Goal: Task Accomplishment & Management: Use online tool/utility

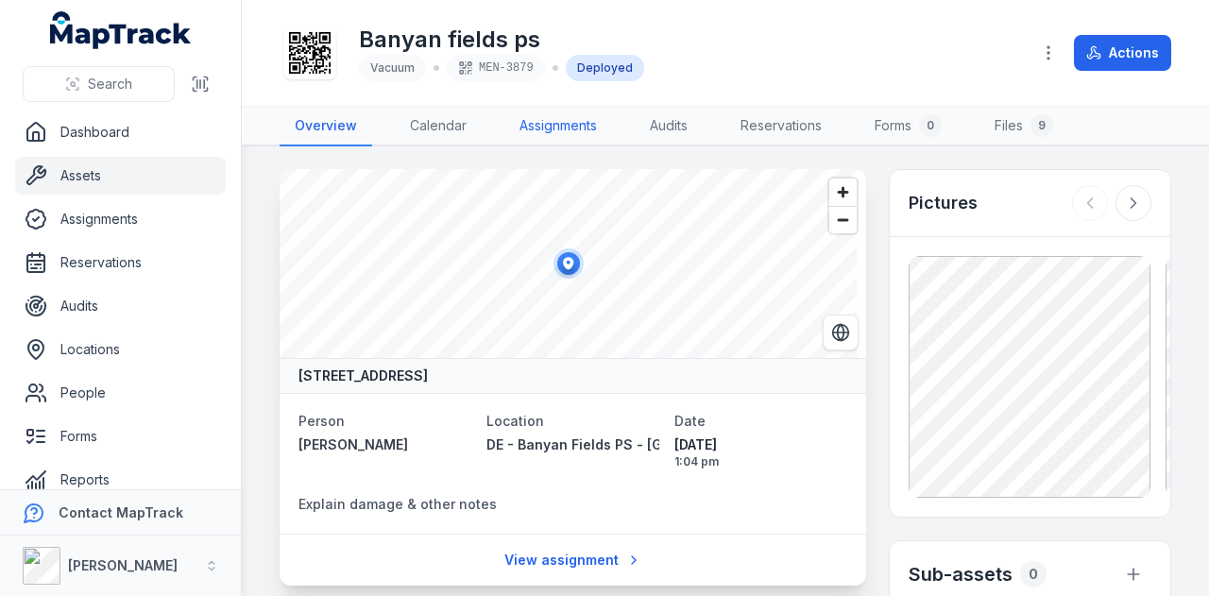
click at [540, 130] on link "Assignments" at bounding box center [558, 127] width 108 height 40
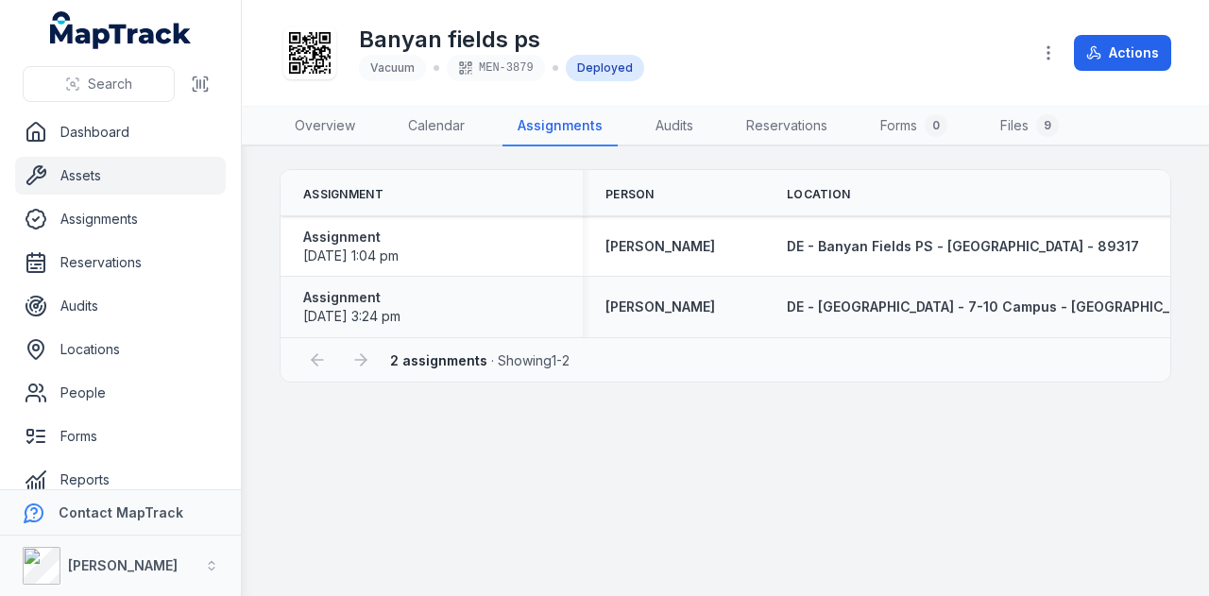
click at [944, 317] on div "DE - [GEOGRAPHIC_DATA] - 7-10 Campus - [GEOGRAPHIC_DATA] - 89337" at bounding box center [1026, 307] width 524 height 34
click at [944, 307] on span "DE - [GEOGRAPHIC_DATA] - 7-10 Campus - [GEOGRAPHIC_DATA] - 89337" at bounding box center [1025, 306] width 479 height 16
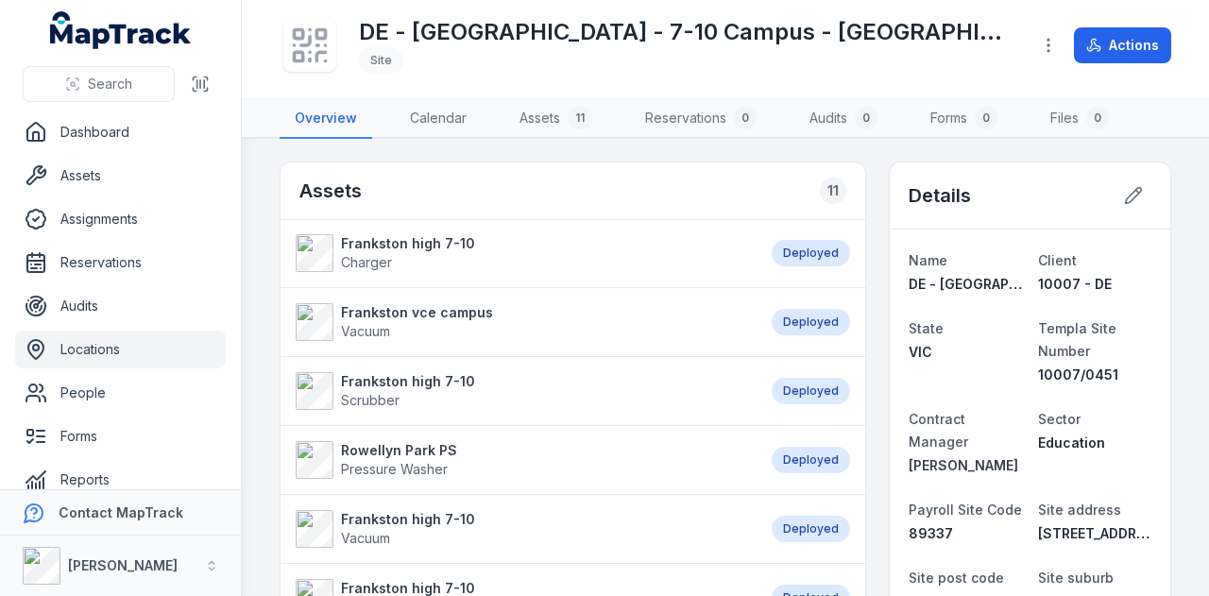
click at [465, 313] on strong "Frankston vce campus" at bounding box center [417, 312] width 152 height 19
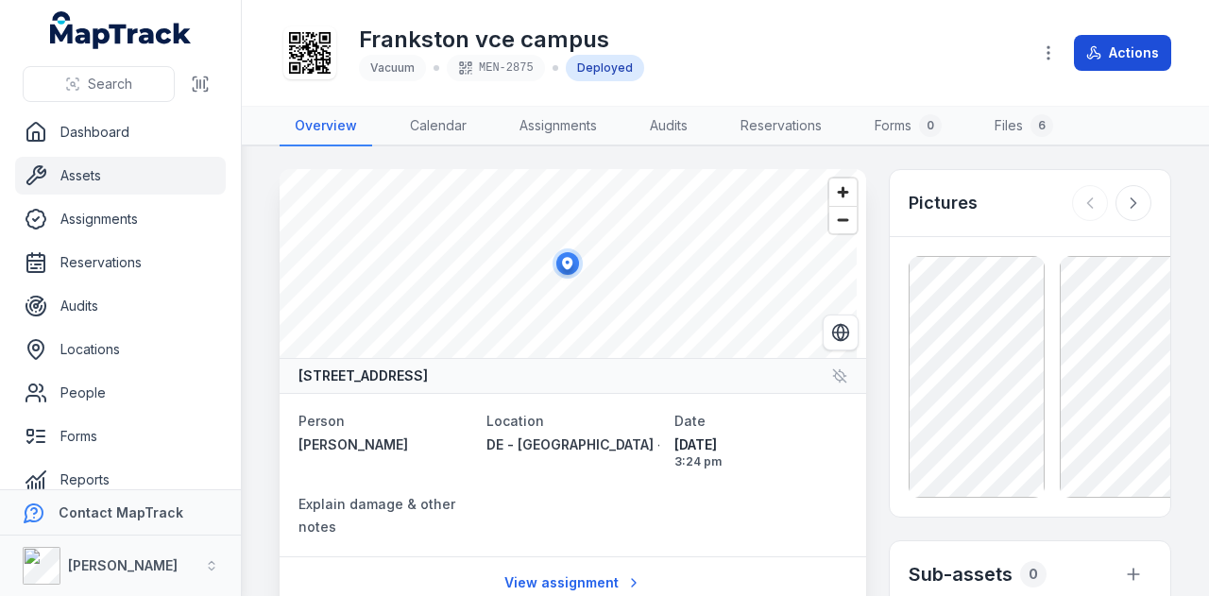
click at [1122, 49] on button "Actions" at bounding box center [1122, 53] width 97 height 36
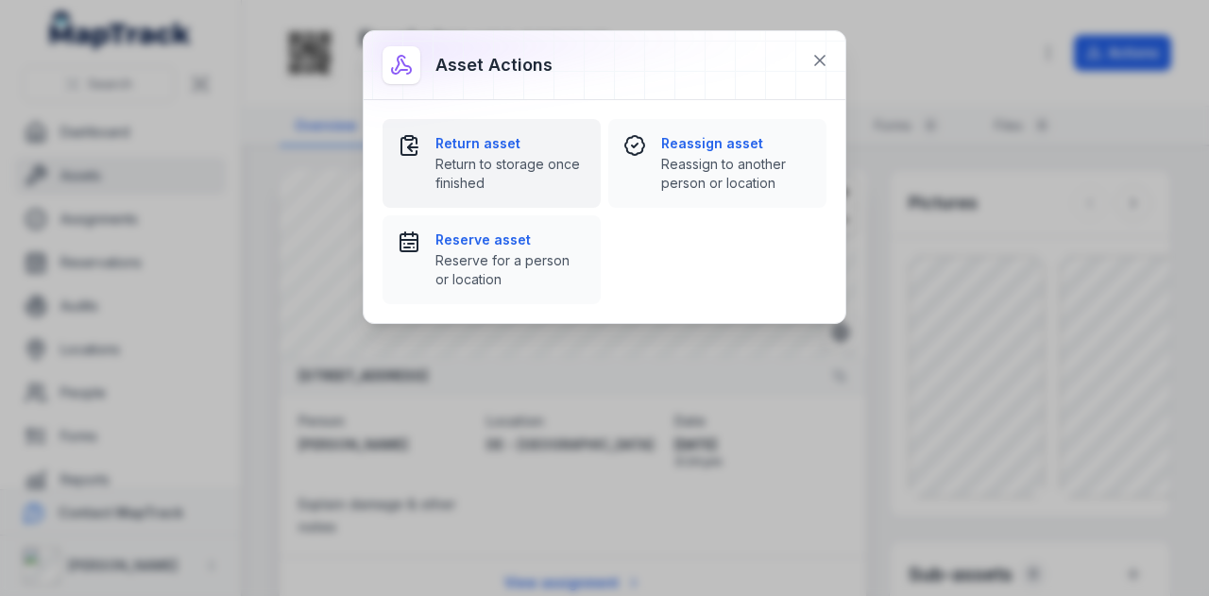
click at [464, 167] on span "Return to storage once finished" at bounding box center [510, 174] width 150 height 38
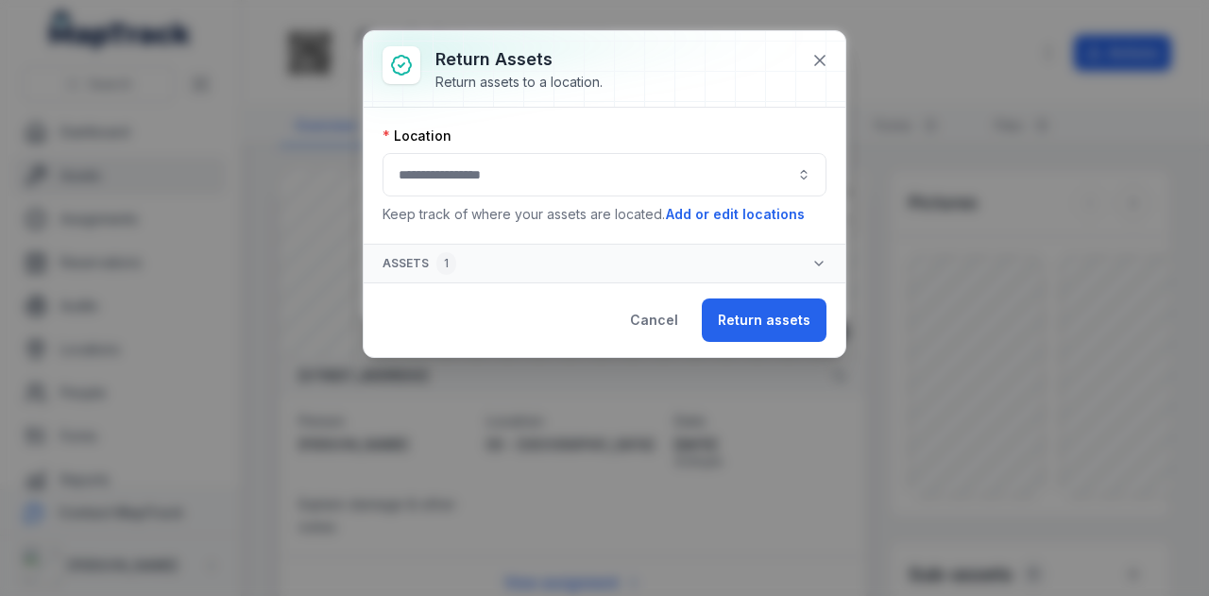
click at [531, 186] on button "button" at bounding box center [604, 174] width 444 height 43
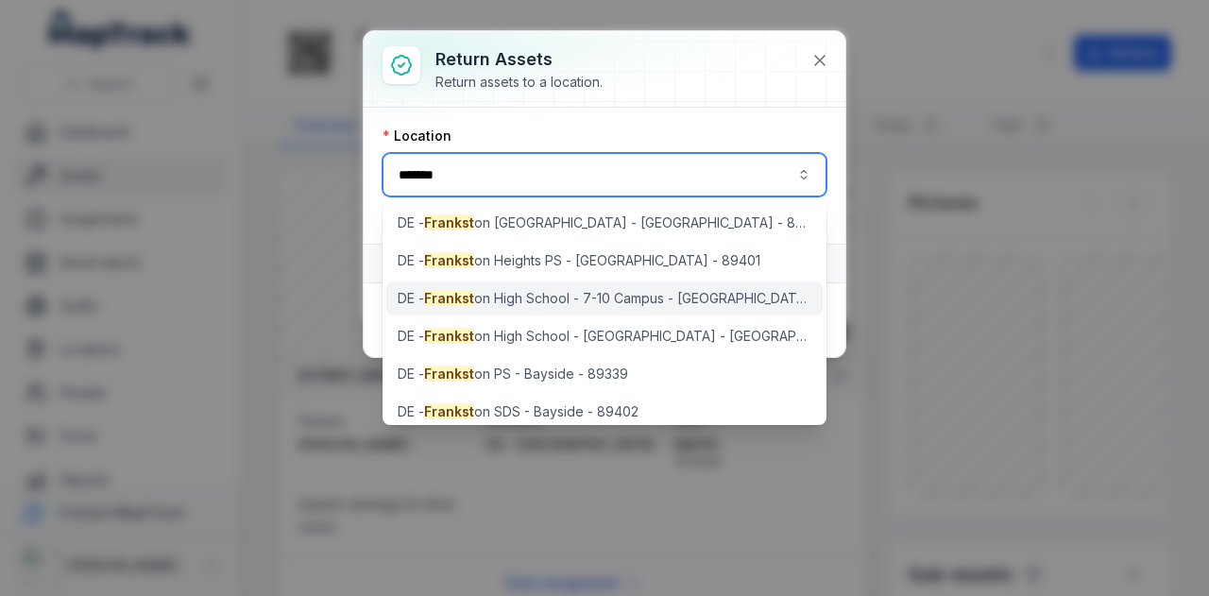
type input "*******"
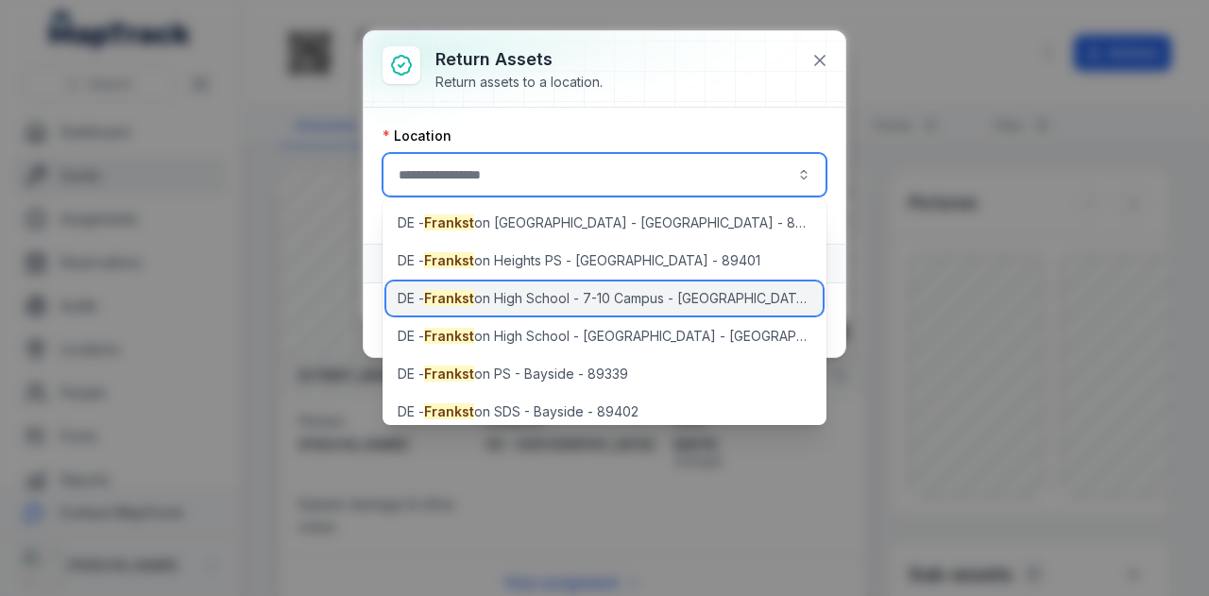
click at [597, 294] on span "DE - Frankst on High School - 7-10 Campus - [GEOGRAPHIC_DATA] - 89337" at bounding box center [604, 298] width 414 height 19
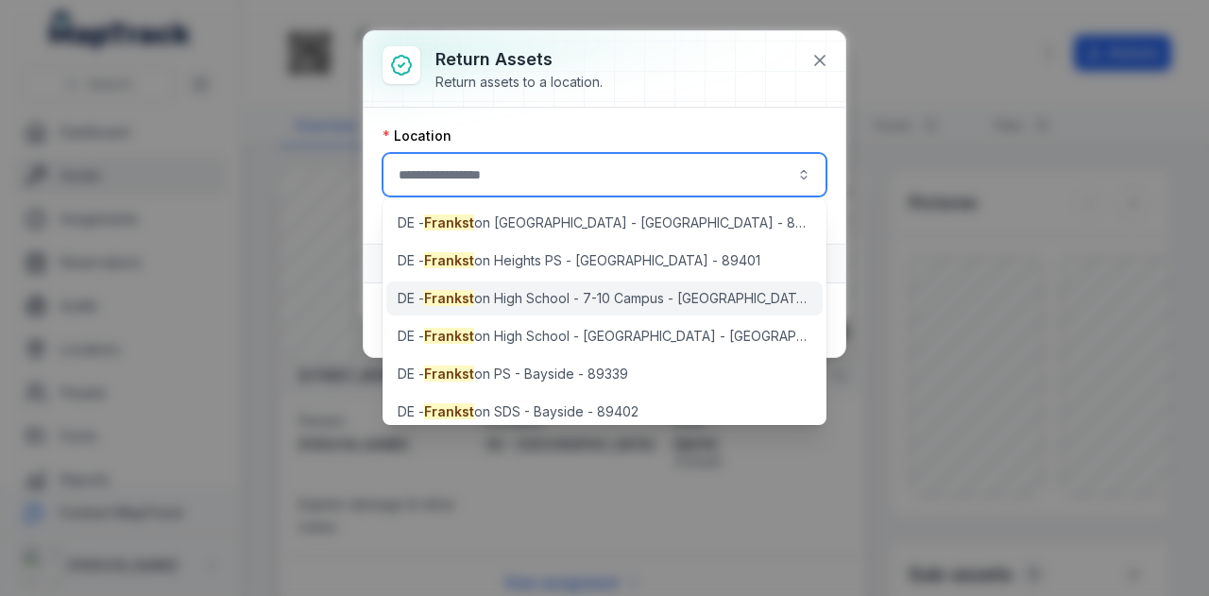
type input "**********"
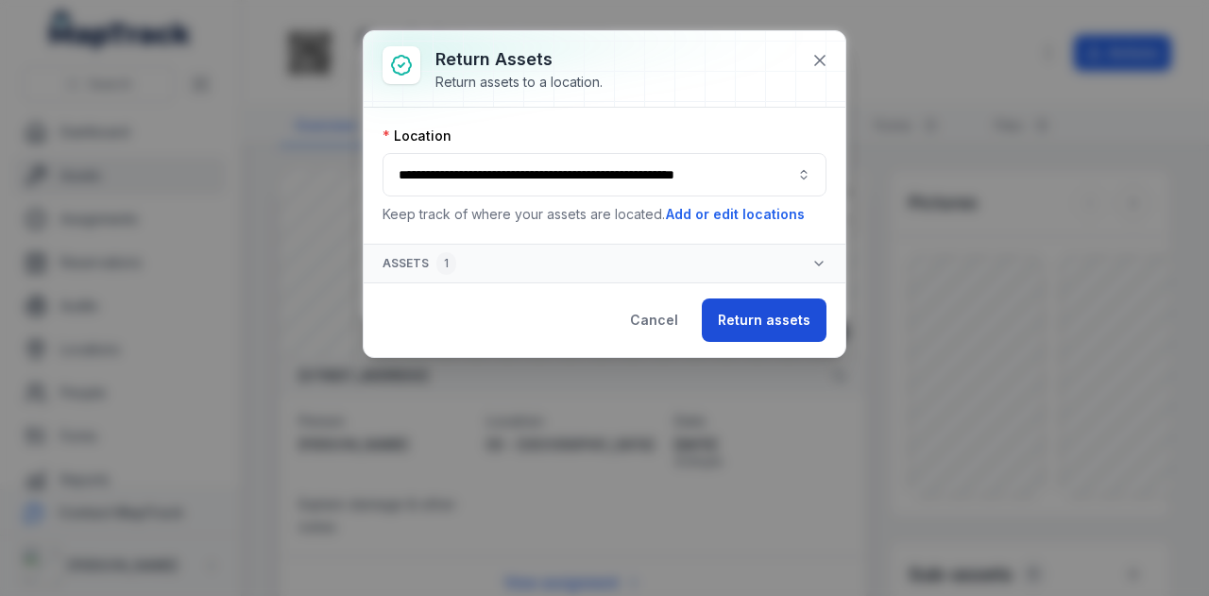
click at [765, 312] on button "Return assets" at bounding box center [764, 319] width 125 height 43
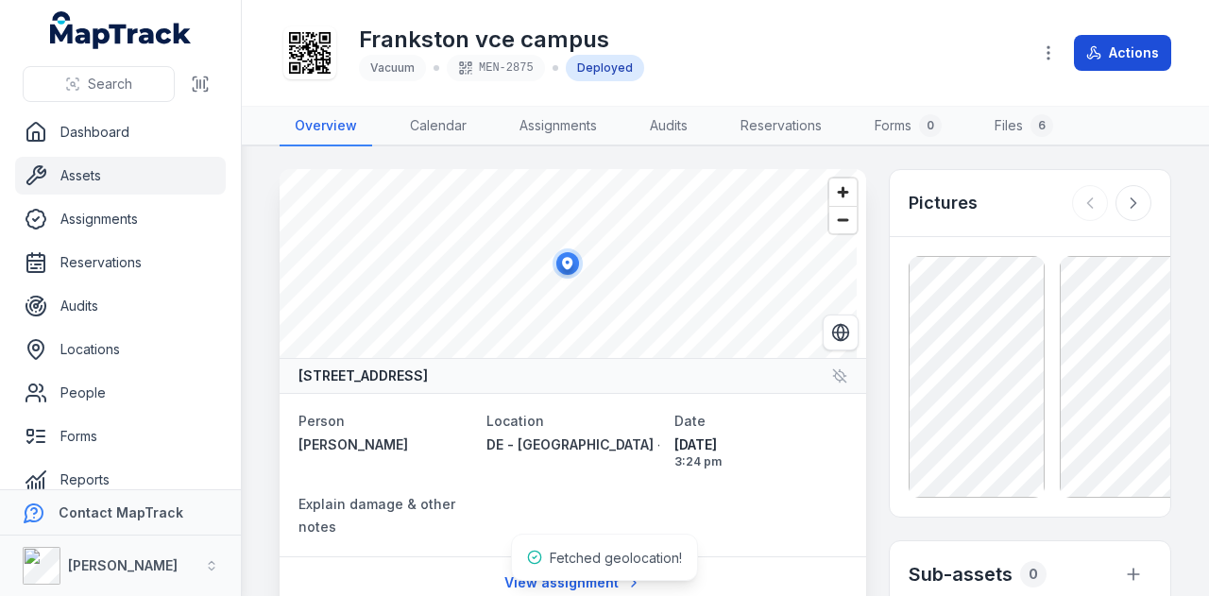
click at [1127, 61] on button "Actions" at bounding box center [1122, 53] width 97 height 36
